Goal: Task Accomplishment & Management: Complete application form

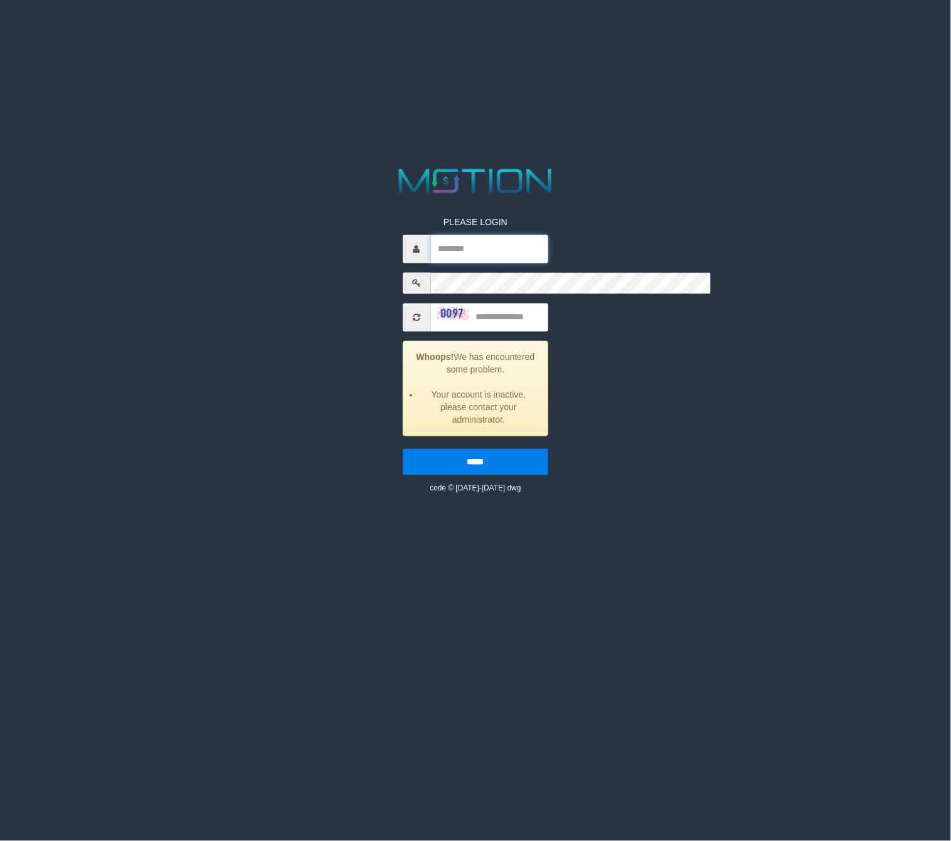
type input "**********"
click at [525, 235] on input "**********" at bounding box center [490, 249] width 118 height 28
